Goal: Use online tool/utility: Utilize a website feature to perform a specific function

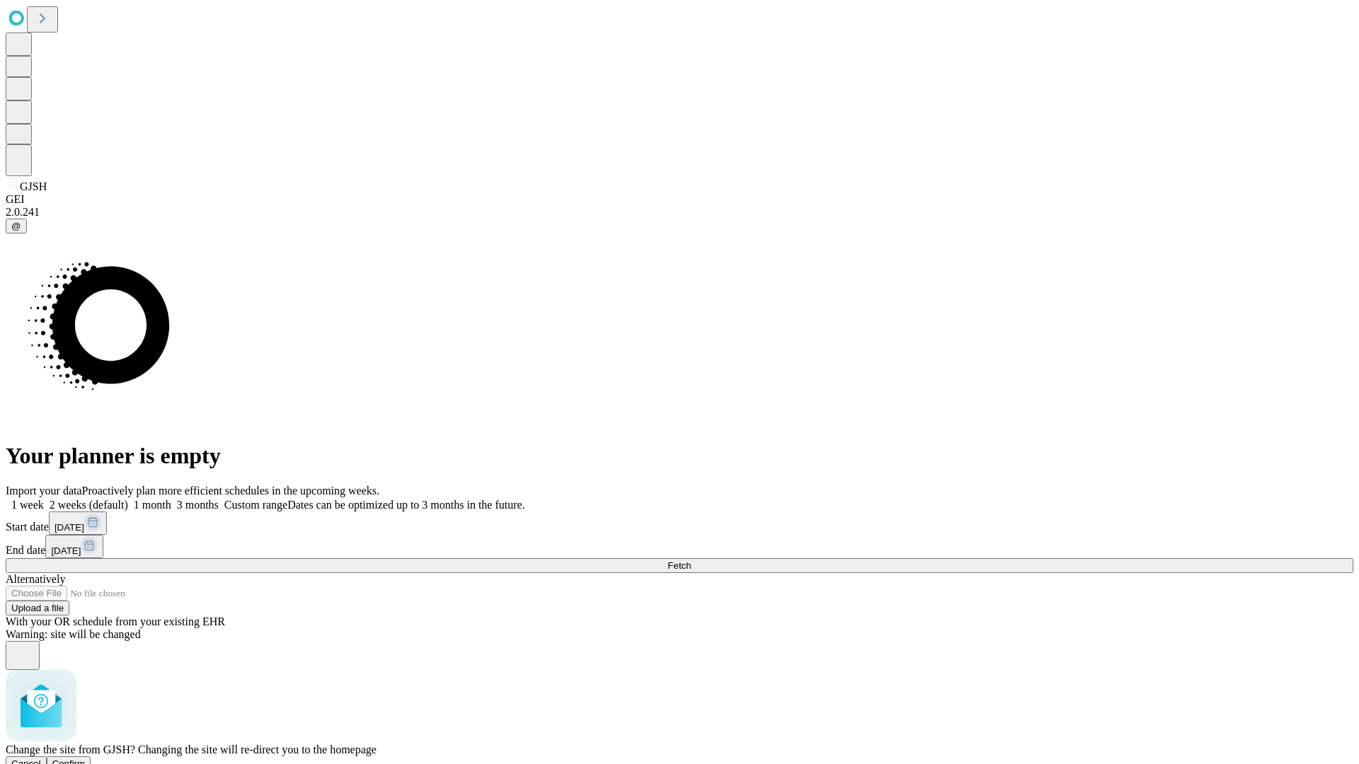
click at [86, 759] on span "Confirm" at bounding box center [68, 764] width 33 height 11
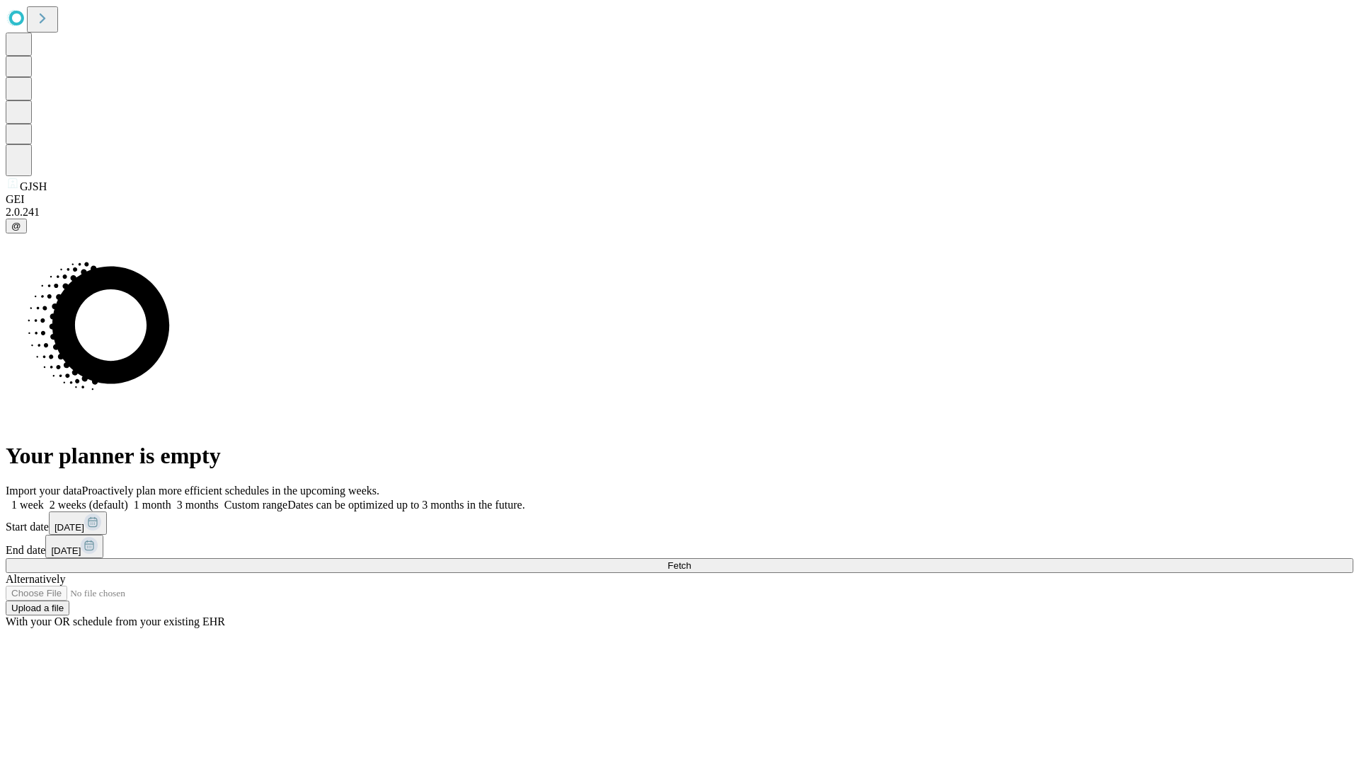
click at [171, 499] on label "1 month" at bounding box center [149, 505] width 43 height 12
click at [691, 560] on span "Fetch" at bounding box center [678, 565] width 23 height 11
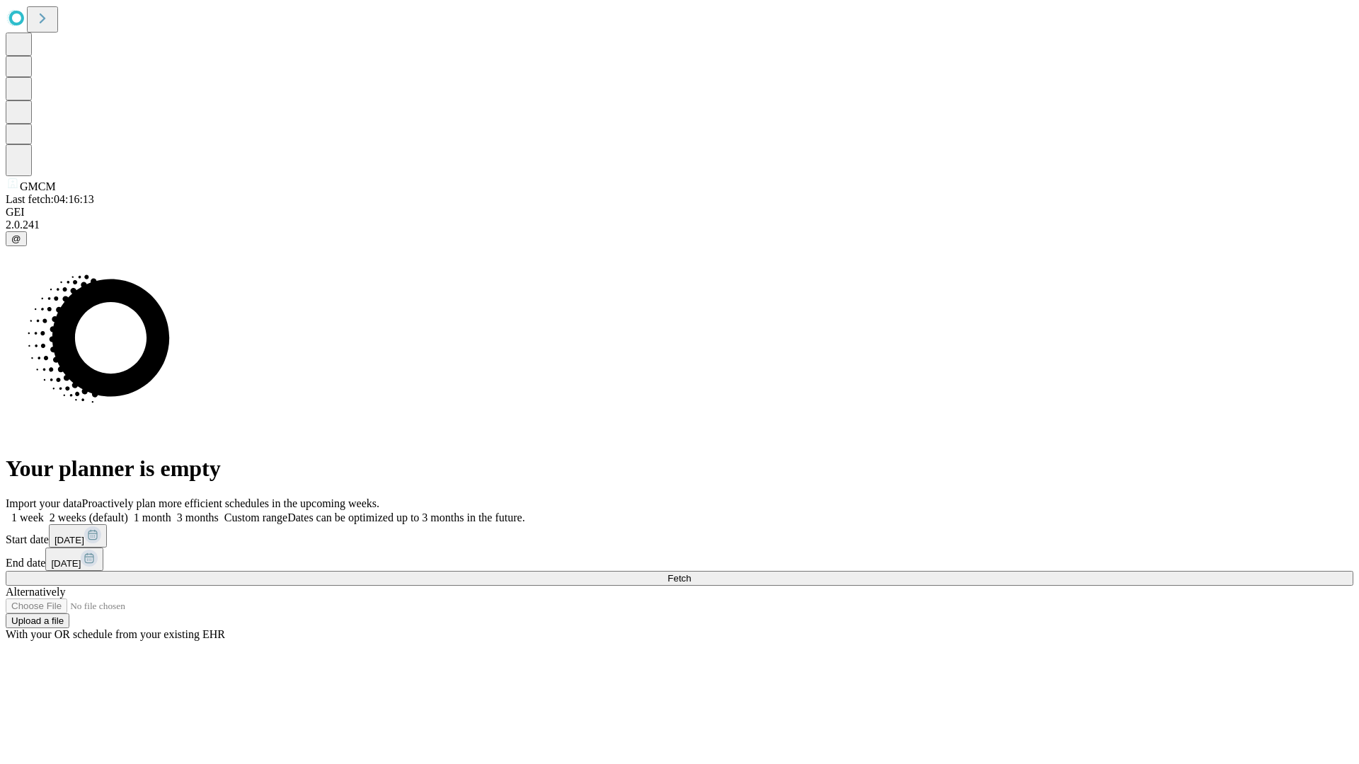
click at [171, 512] on label "1 month" at bounding box center [149, 518] width 43 height 12
click at [691, 573] on span "Fetch" at bounding box center [678, 578] width 23 height 11
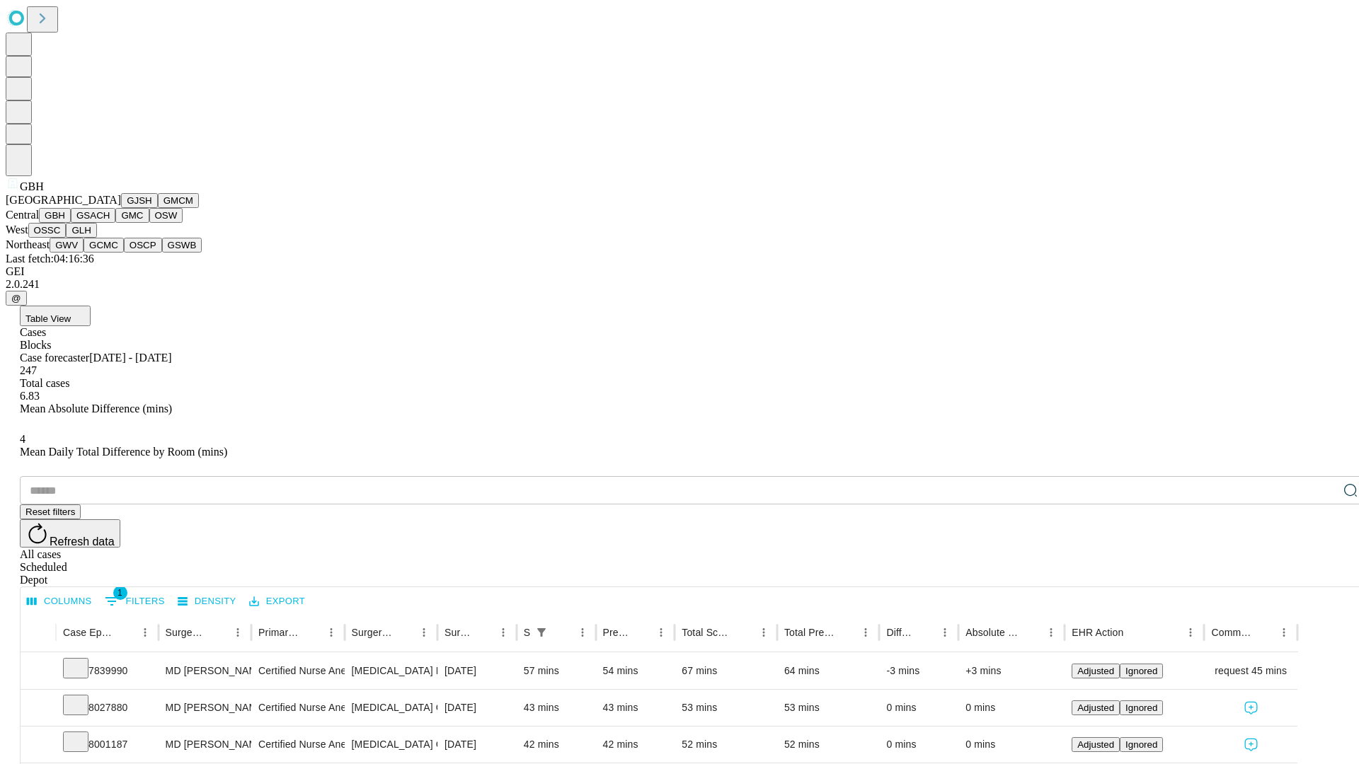
click at [110, 223] on button "GSACH" at bounding box center [93, 215] width 45 height 15
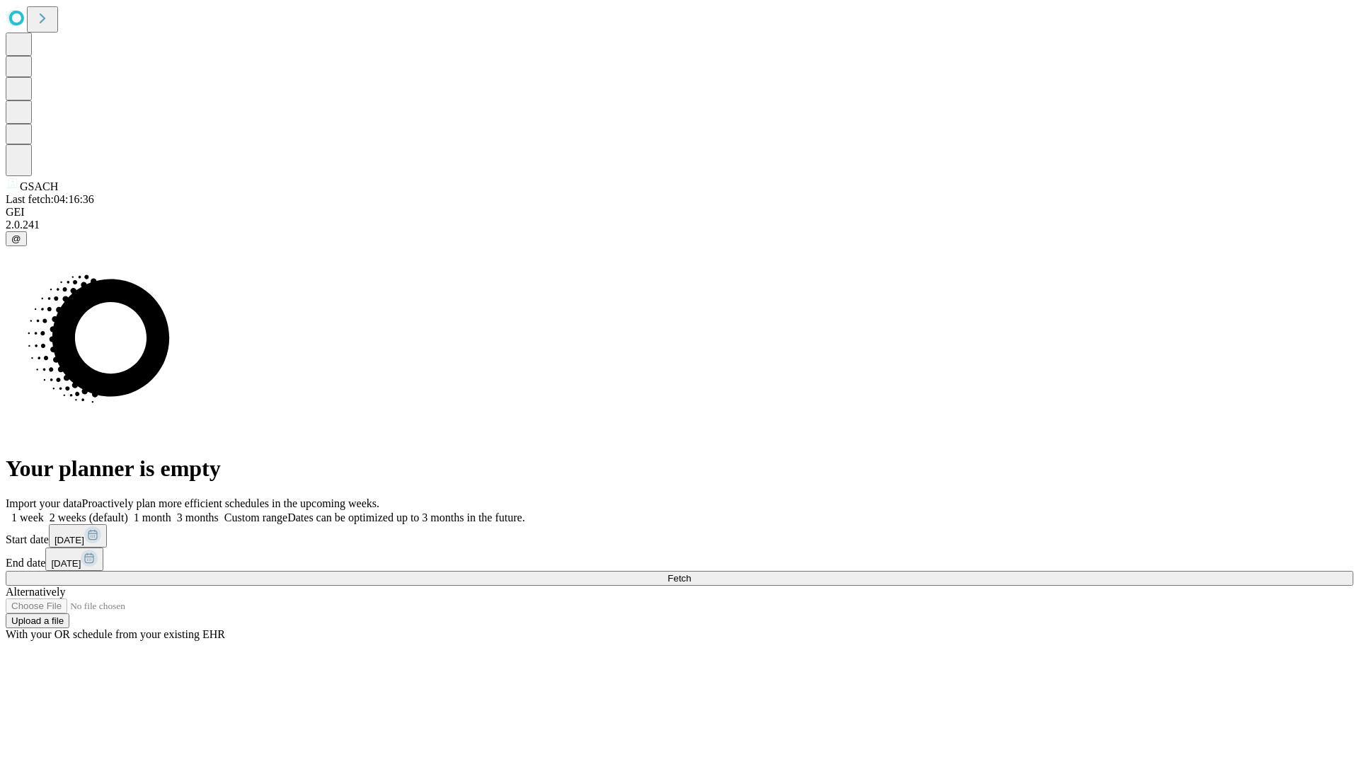
click at [691, 573] on span "Fetch" at bounding box center [678, 578] width 23 height 11
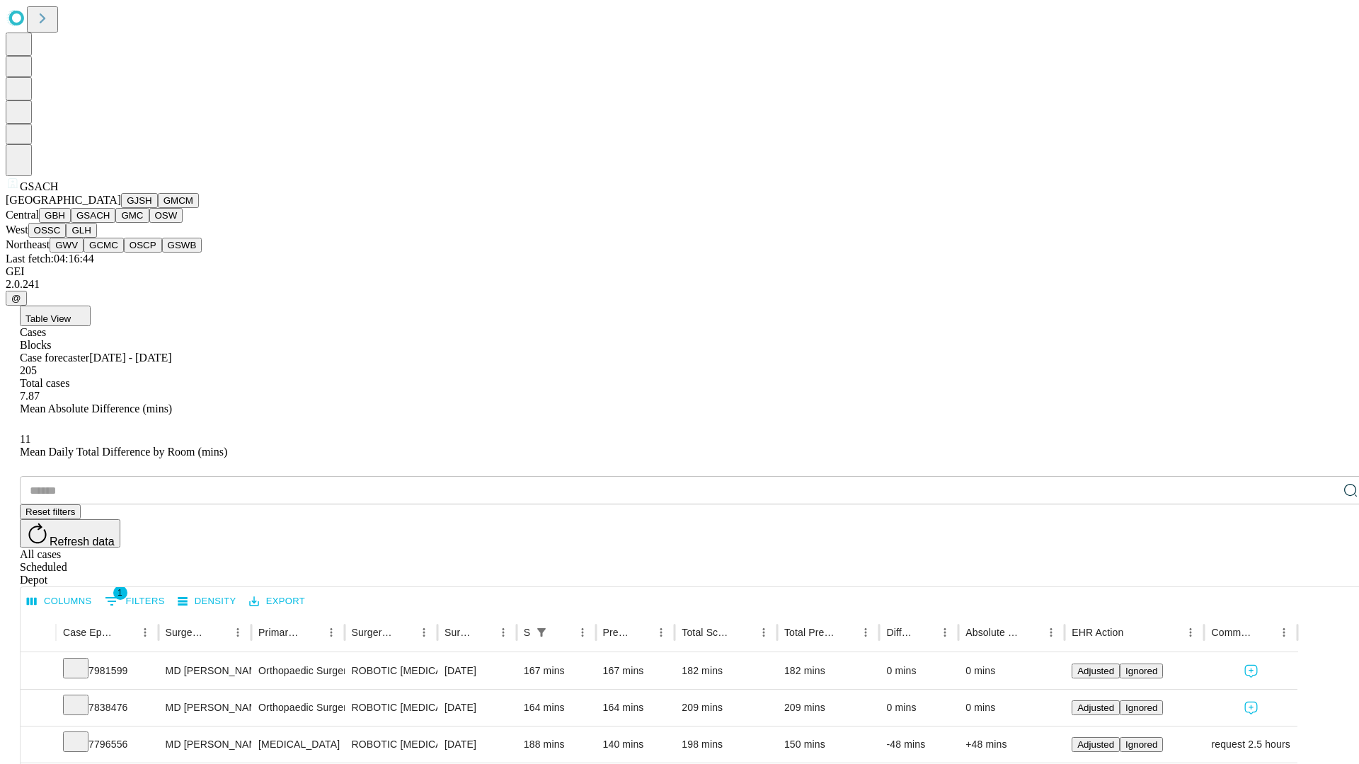
click at [115, 223] on button "GMC" at bounding box center [131, 215] width 33 height 15
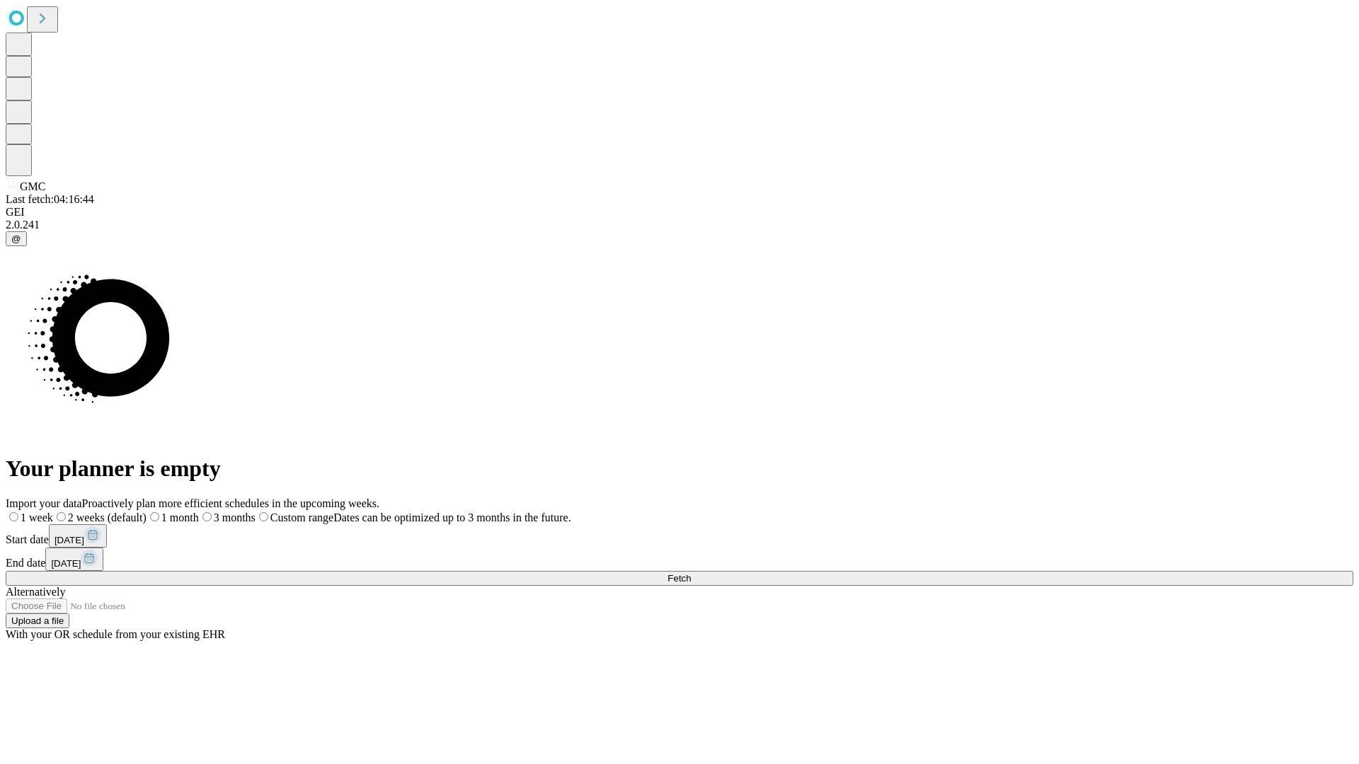
click at [199, 512] on label "1 month" at bounding box center [172, 518] width 52 height 12
click at [691, 573] on span "Fetch" at bounding box center [678, 578] width 23 height 11
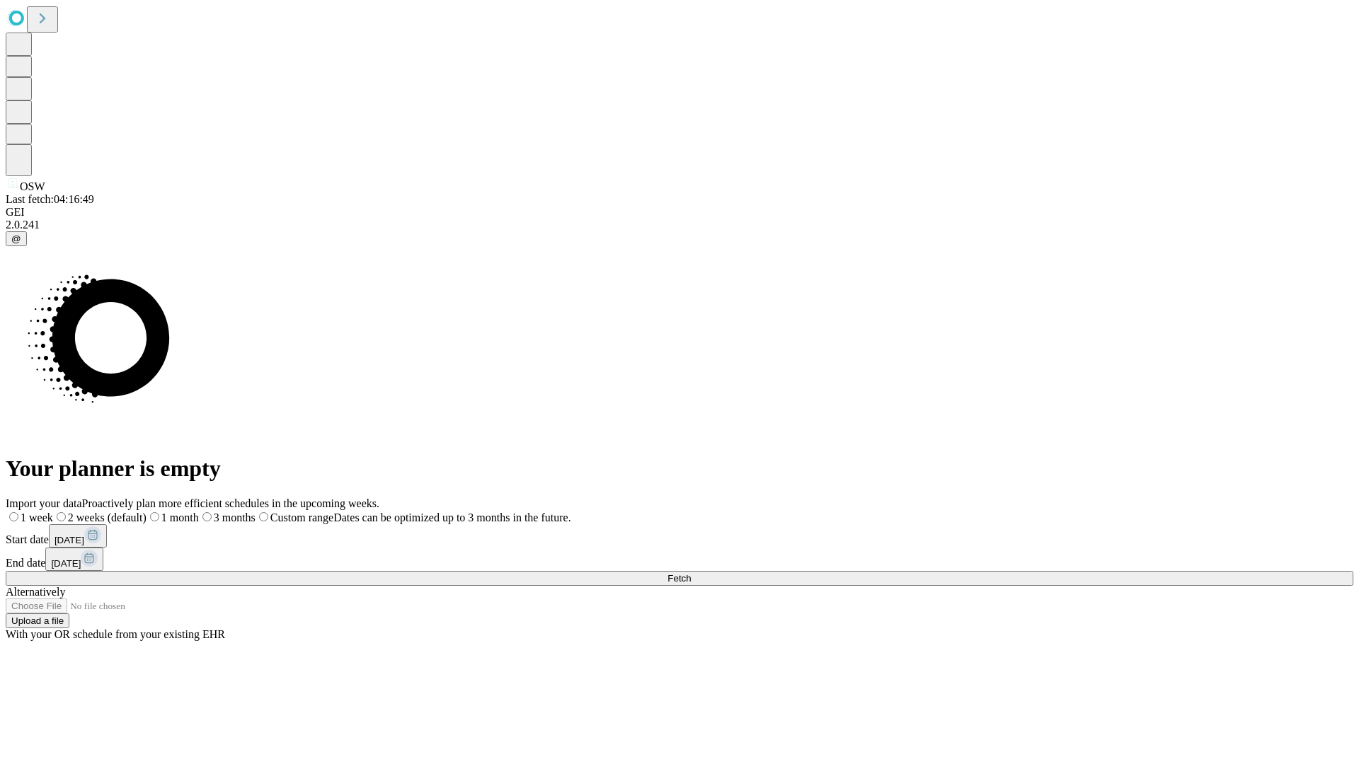
click at [199, 512] on label "1 month" at bounding box center [172, 518] width 52 height 12
click at [691, 573] on span "Fetch" at bounding box center [678, 578] width 23 height 11
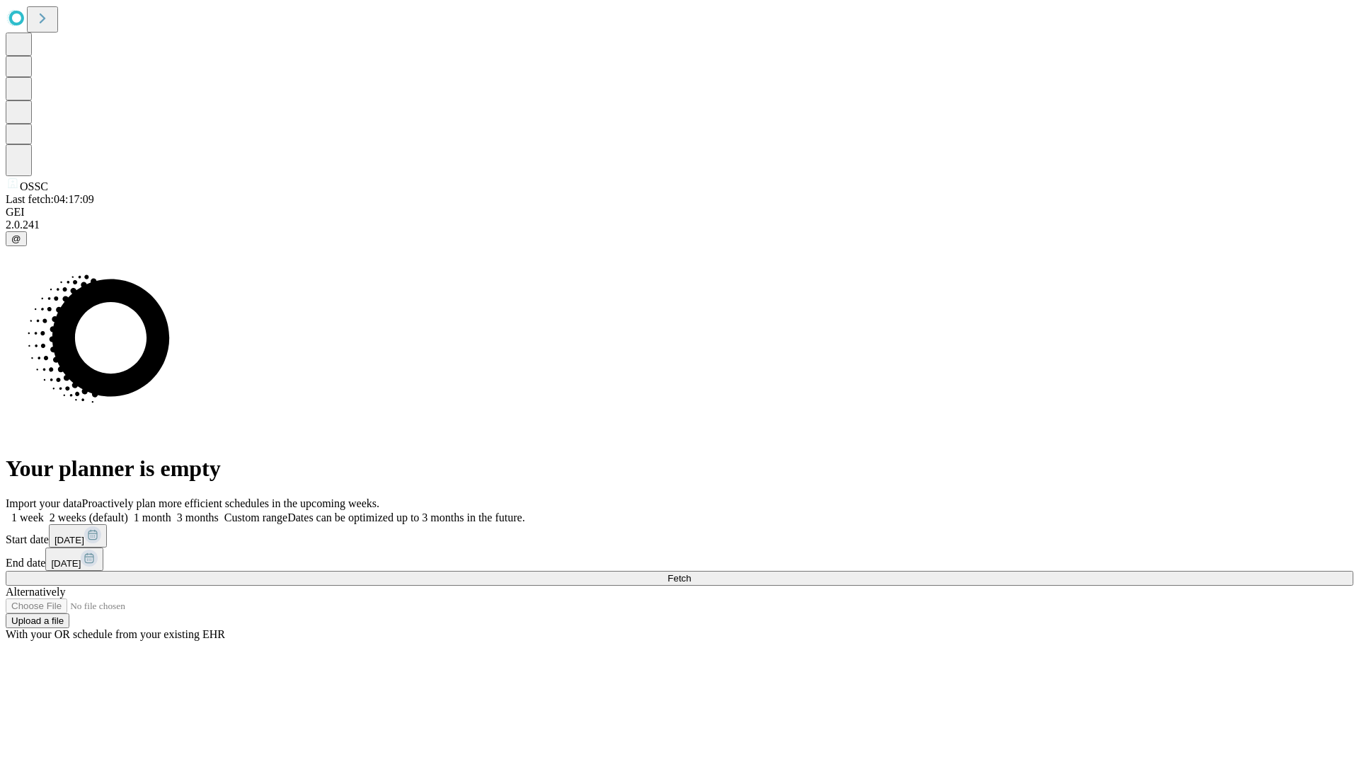
click at [171, 512] on label "1 month" at bounding box center [149, 518] width 43 height 12
click at [691, 573] on span "Fetch" at bounding box center [678, 578] width 23 height 11
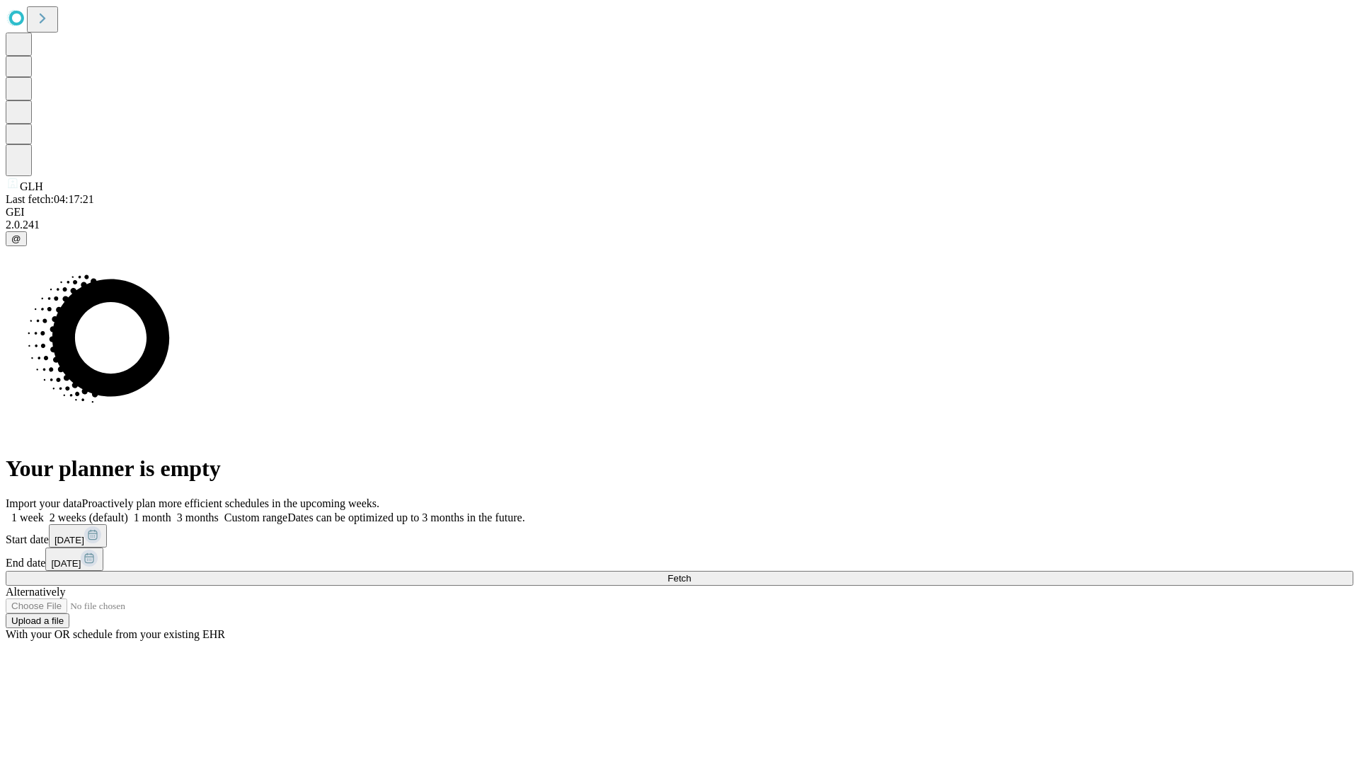
click at [171, 512] on label "1 month" at bounding box center [149, 518] width 43 height 12
click at [691, 573] on span "Fetch" at bounding box center [678, 578] width 23 height 11
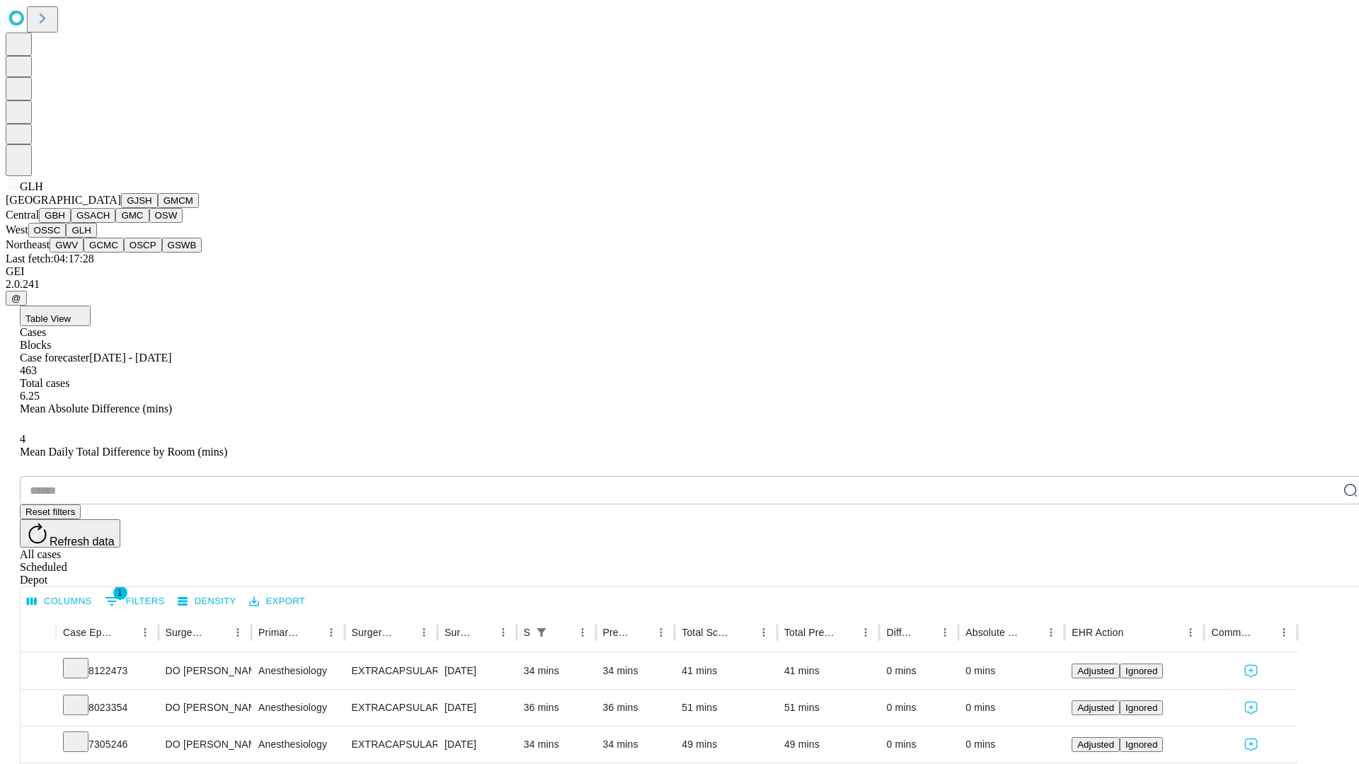
click at [84, 253] on button "GWV" at bounding box center [67, 245] width 34 height 15
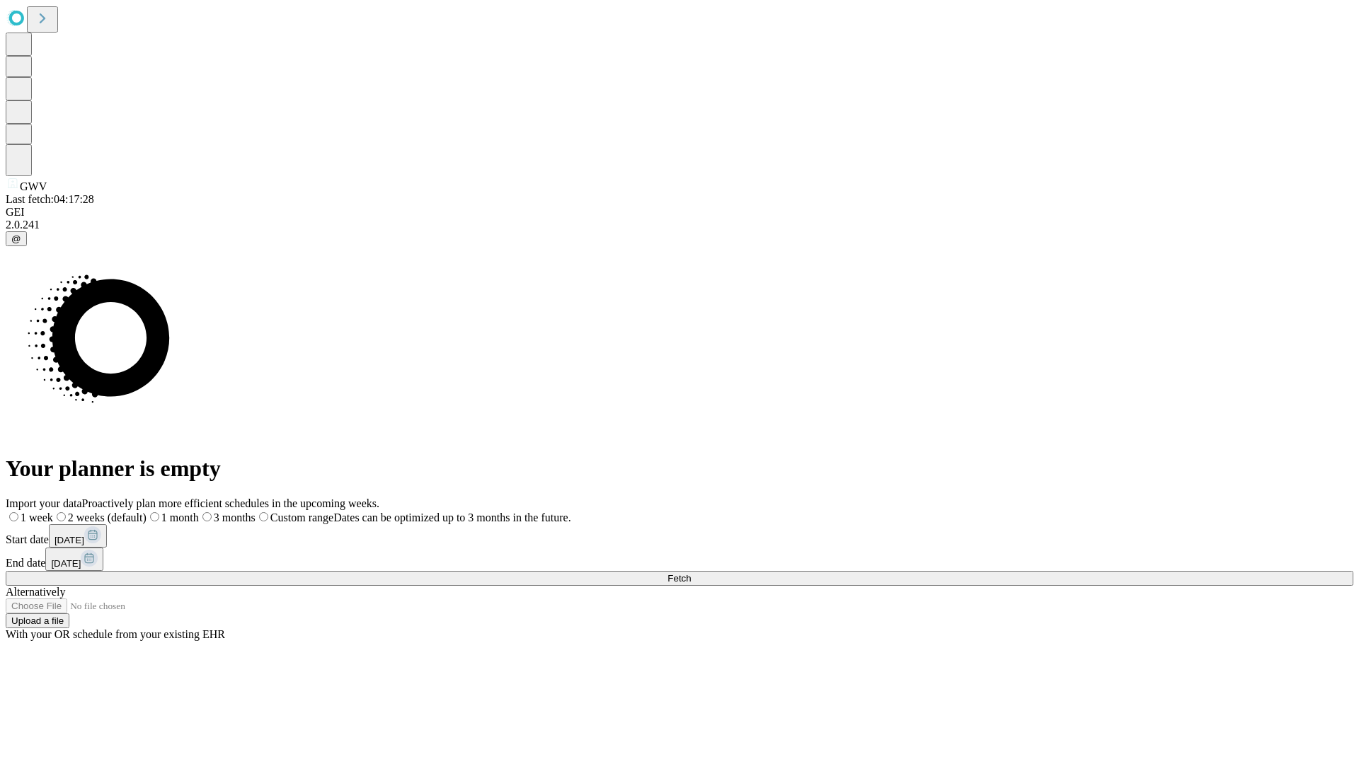
click at [691, 573] on span "Fetch" at bounding box center [678, 578] width 23 height 11
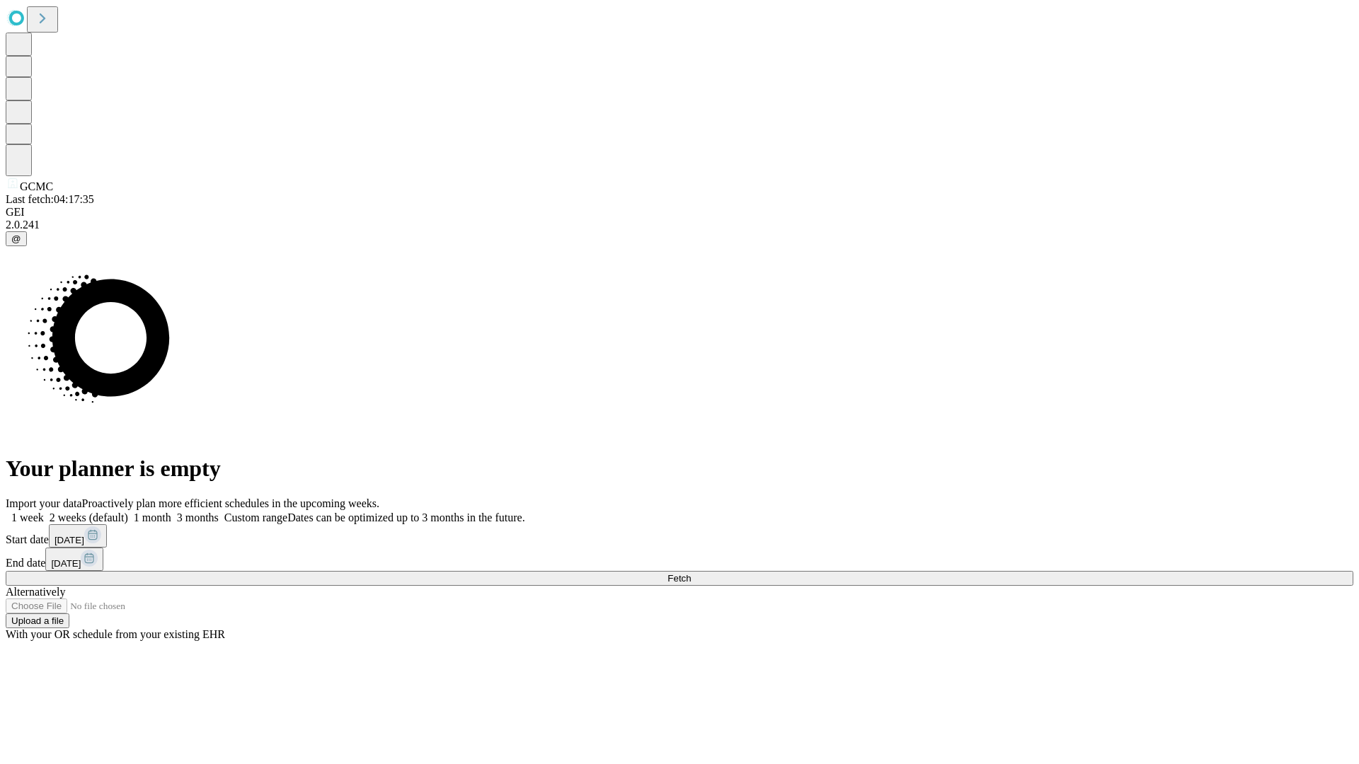
click at [171, 512] on label "1 month" at bounding box center [149, 518] width 43 height 12
click at [691, 573] on span "Fetch" at bounding box center [678, 578] width 23 height 11
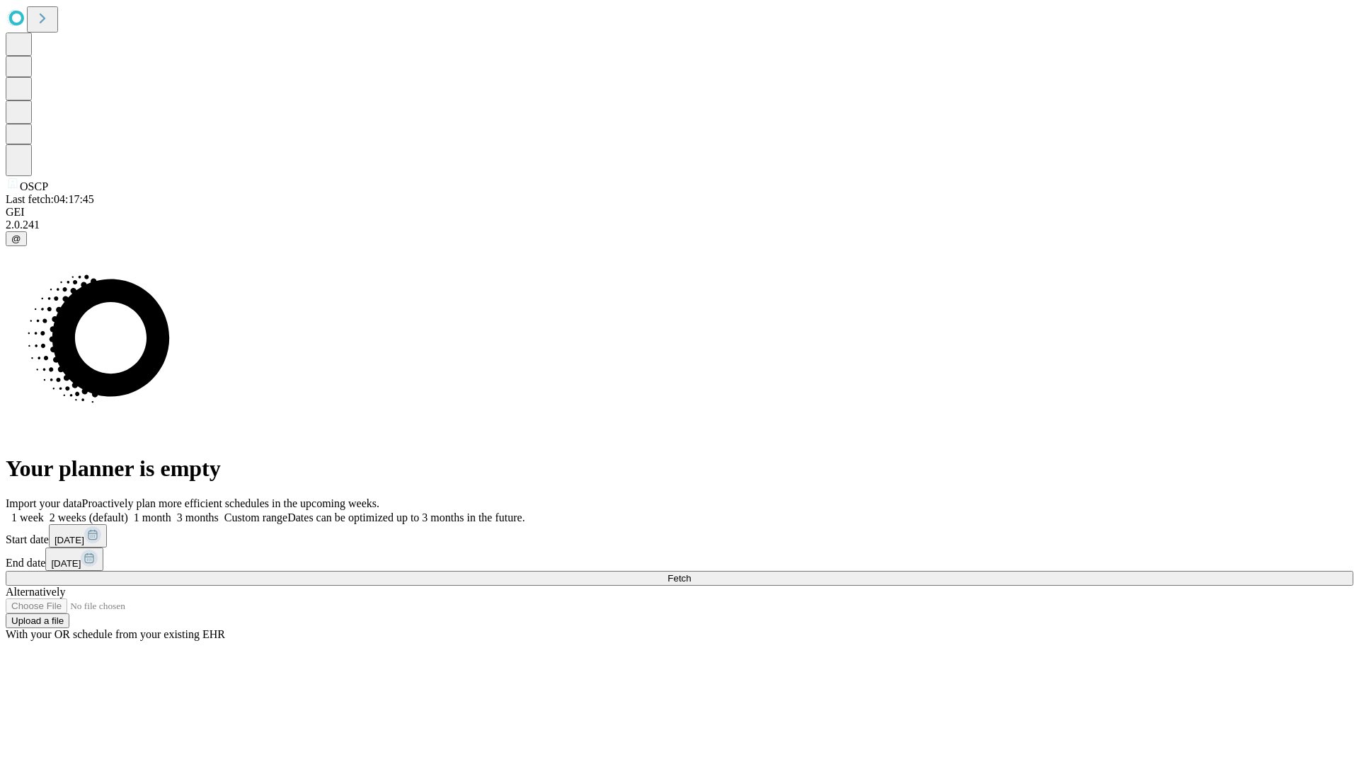
click at [171, 512] on label "1 month" at bounding box center [149, 518] width 43 height 12
click at [691, 573] on span "Fetch" at bounding box center [678, 578] width 23 height 11
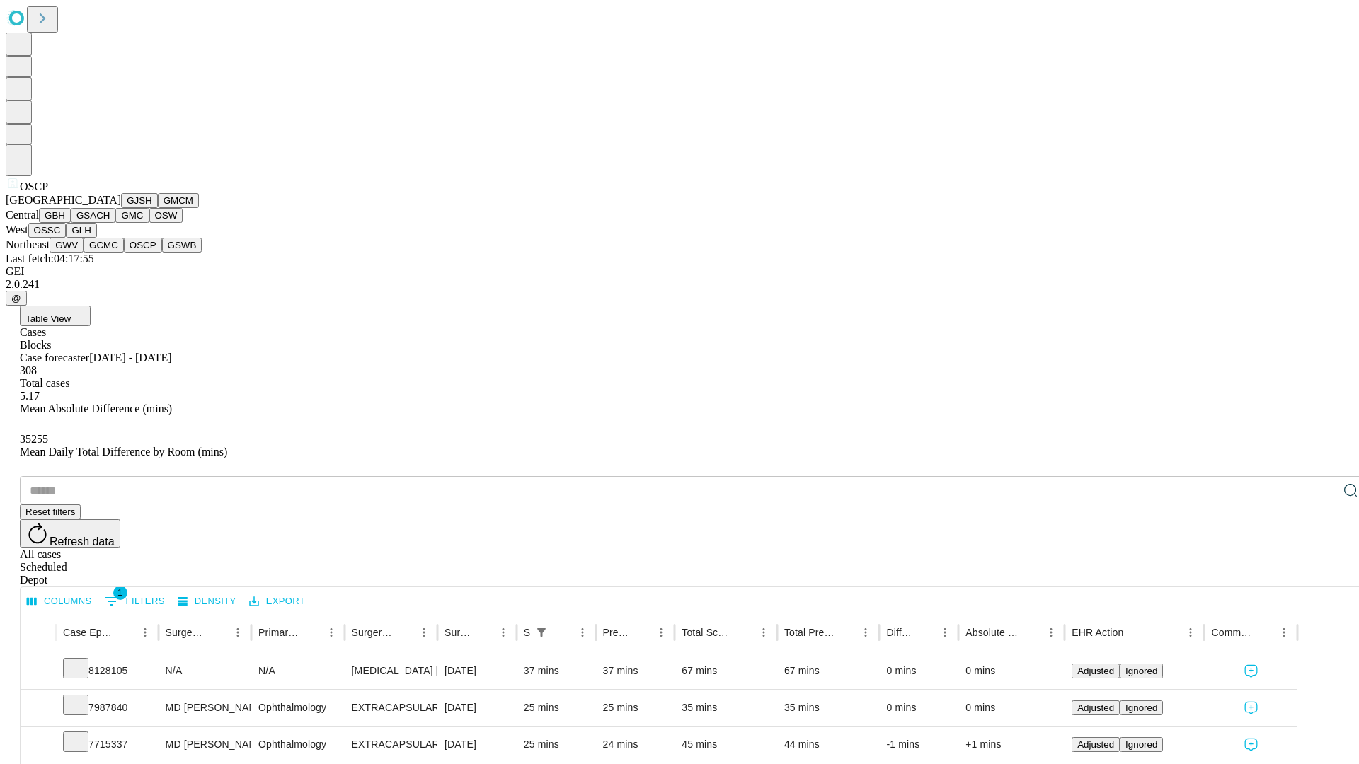
click at [162, 253] on button "GSWB" at bounding box center [182, 245] width 40 height 15
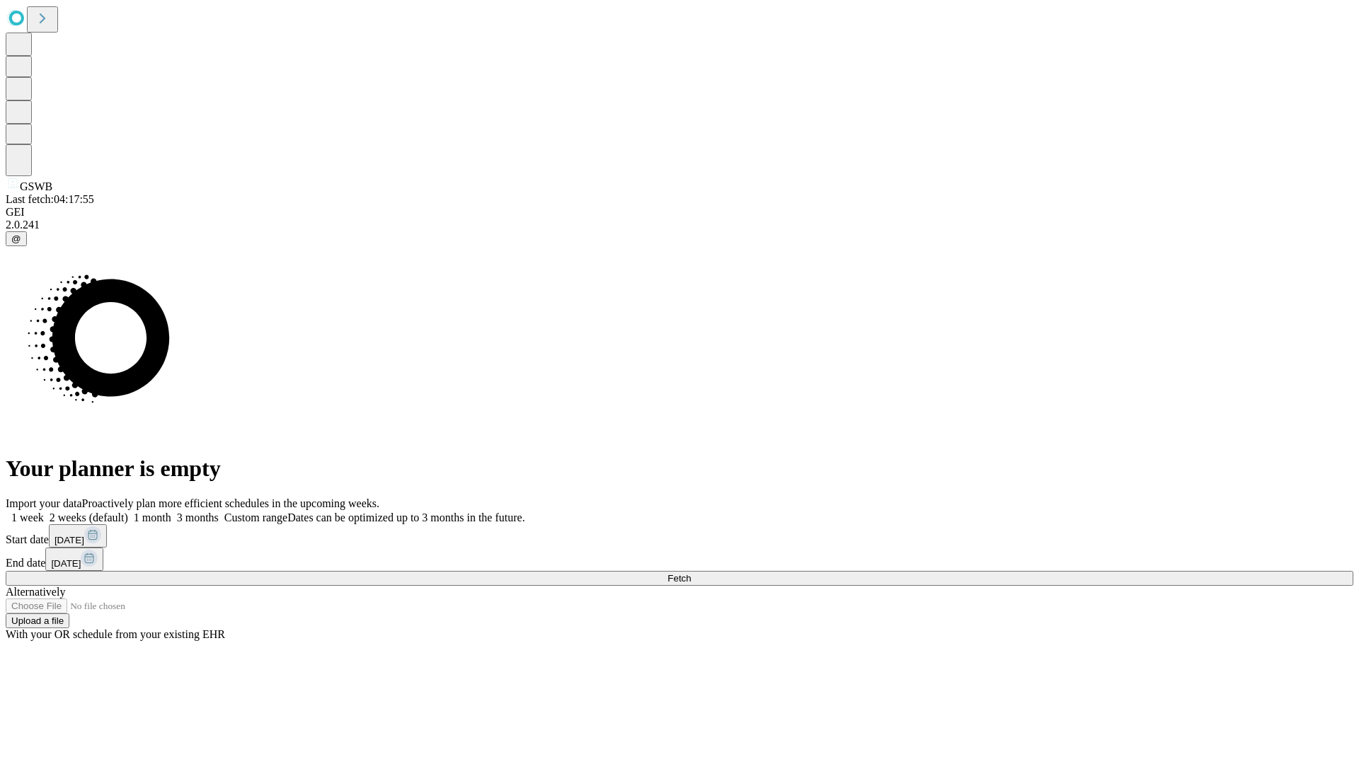
click at [691, 573] on span "Fetch" at bounding box center [678, 578] width 23 height 11
